Goal: Information Seeking & Learning: Learn about a topic

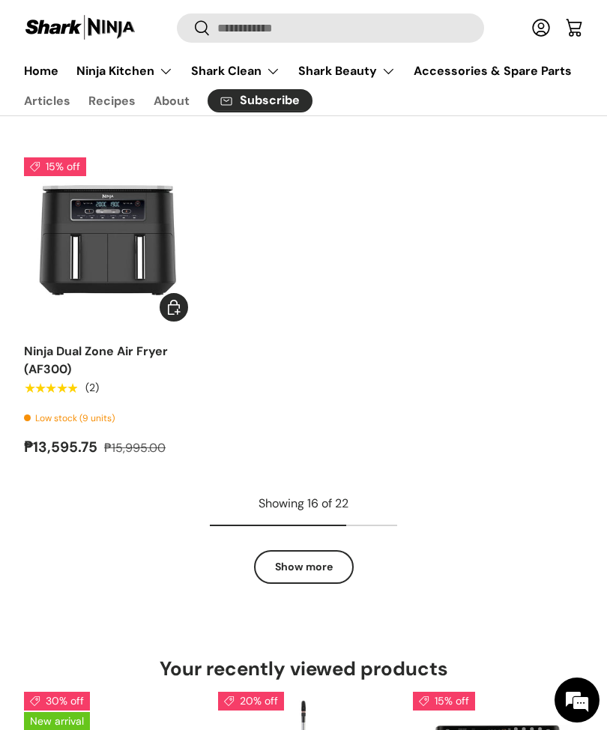
scroll to position [2189, 0]
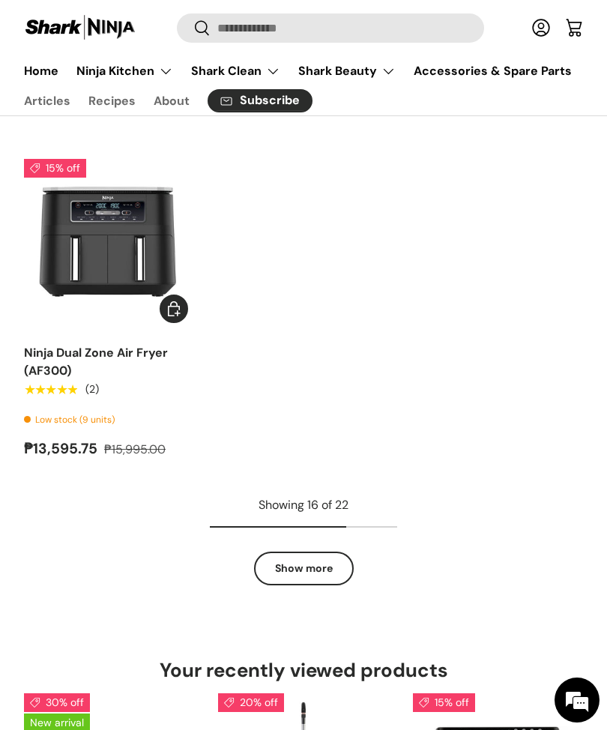
click at [130, 69] on summary "Ninja Kitchen" at bounding box center [124, 71] width 115 height 30
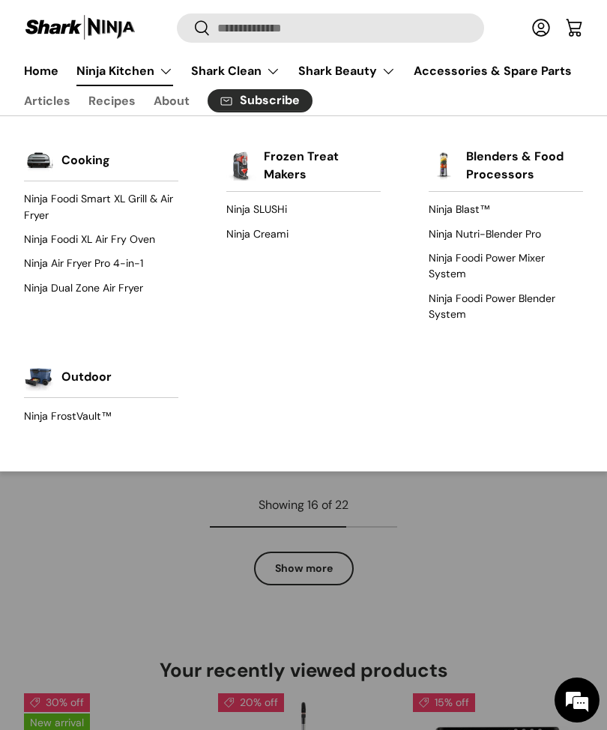
click at [127, 262] on link "Ninja Air Fryer Pro 4-in-1" at bounding box center [101, 264] width 154 height 24
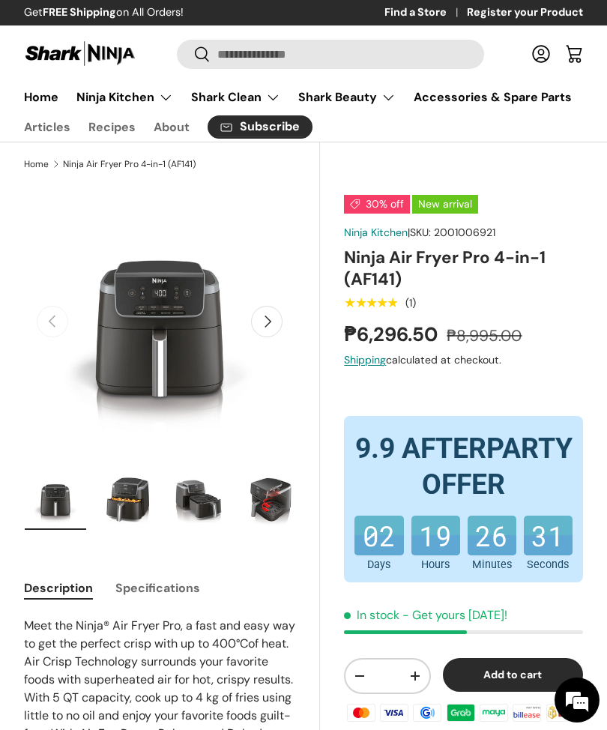
click at [141, 99] on summary "Ninja Kitchen" at bounding box center [124, 97] width 115 height 30
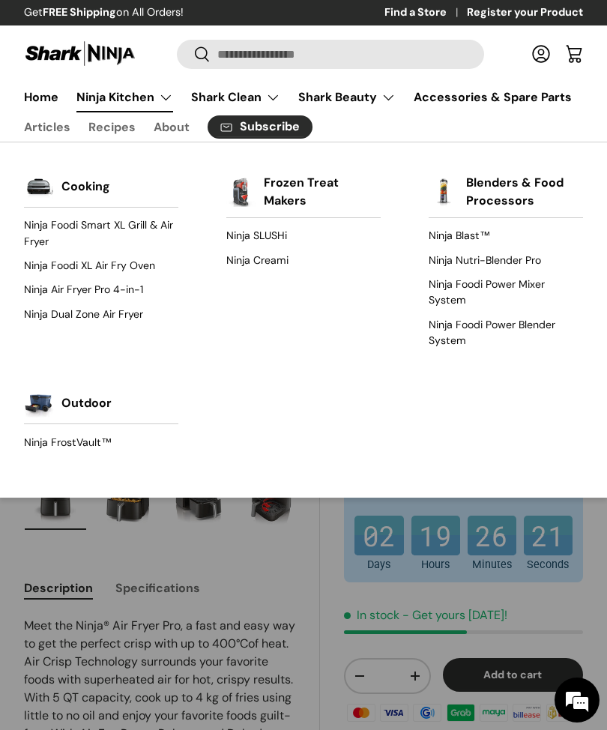
click at [150, 220] on link "Ninja Foodi Smart XL Grill & Air Fryer" at bounding box center [101, 234] width 154 height 40
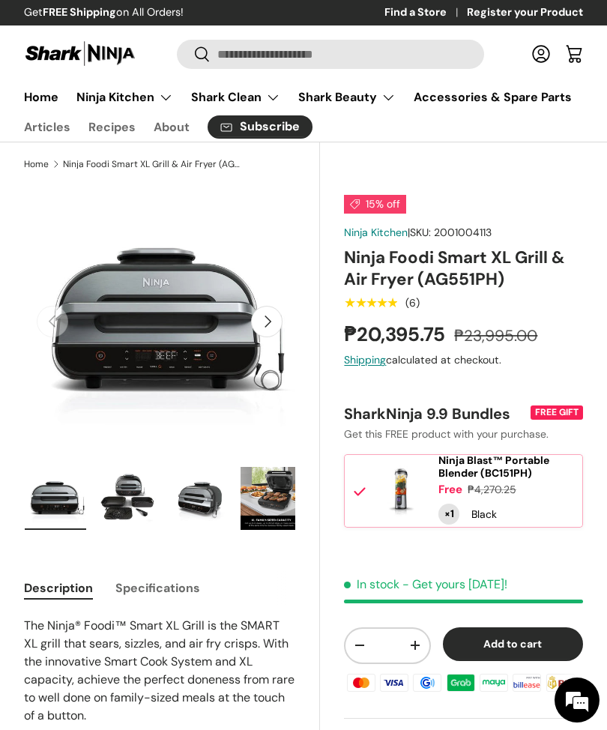
click at [55, 86] on link "Home" at bounding box center [41, 96] width 34 height 29
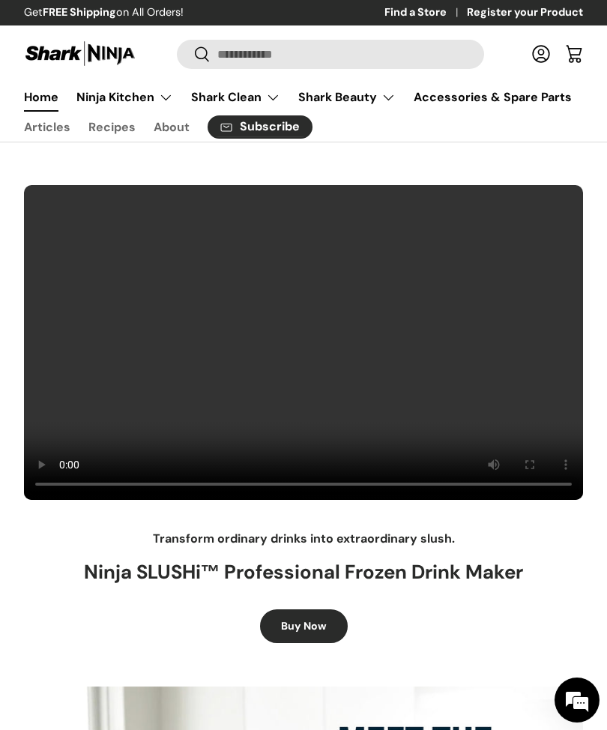
click at [133, 103] on summary "Ninja Kitchen" at bounding box center [124, 97] width 115 height 30
